Goal: Information Seeking & Learning: Learn about a topic

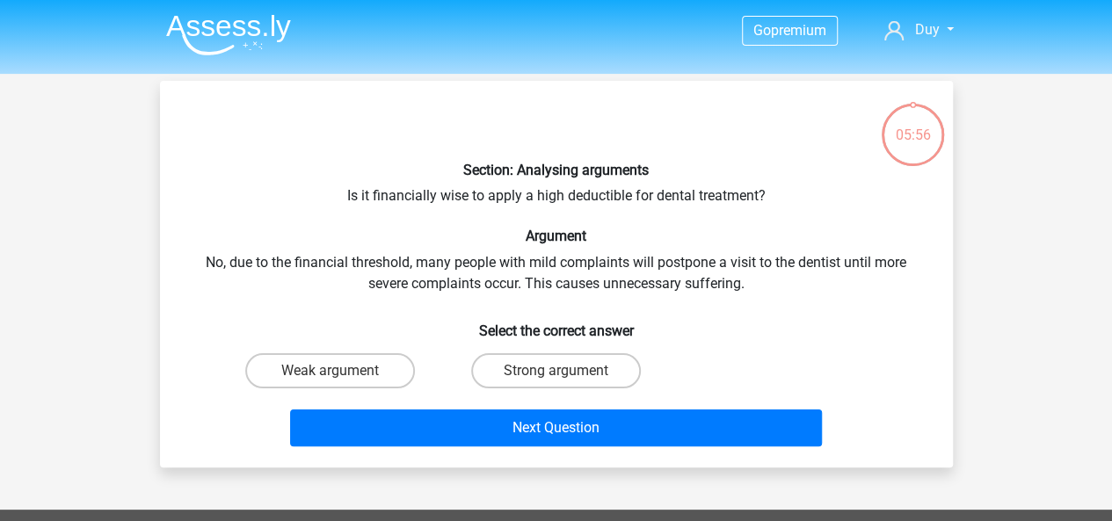
click at [217, 21] on img at bounding box center [228, 34] width 125 height 41
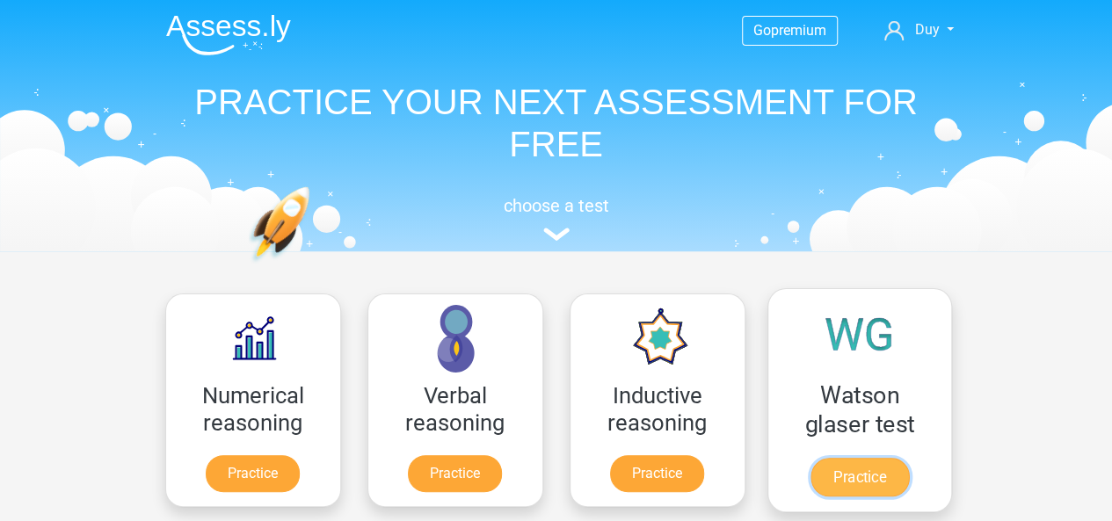
click at [861, 478] on link "Practice" at bounding box center [859, 477] width 98 height 39
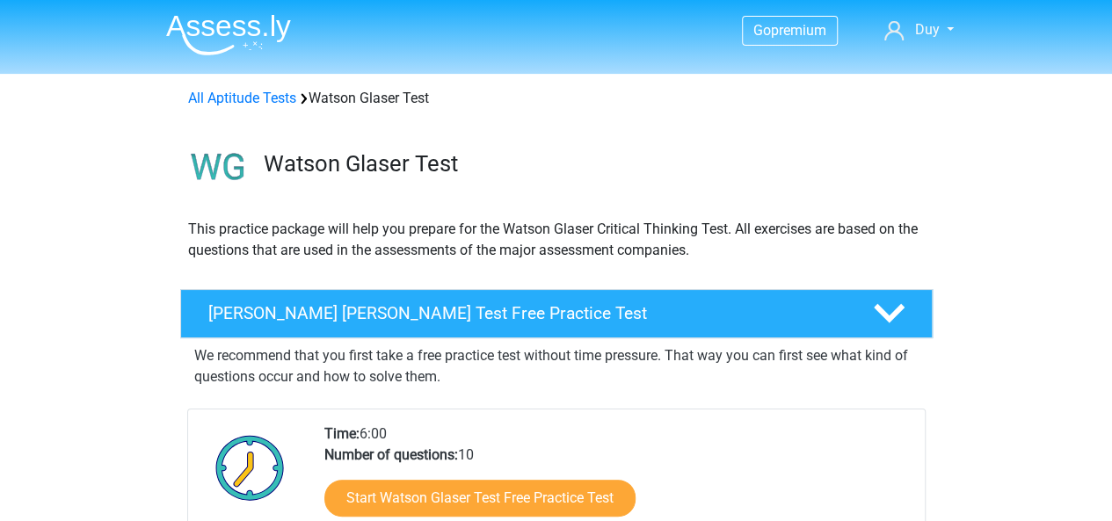
scroll to position [44, 0]
